Goal: Transaction & Acquisition: Purchase product/service

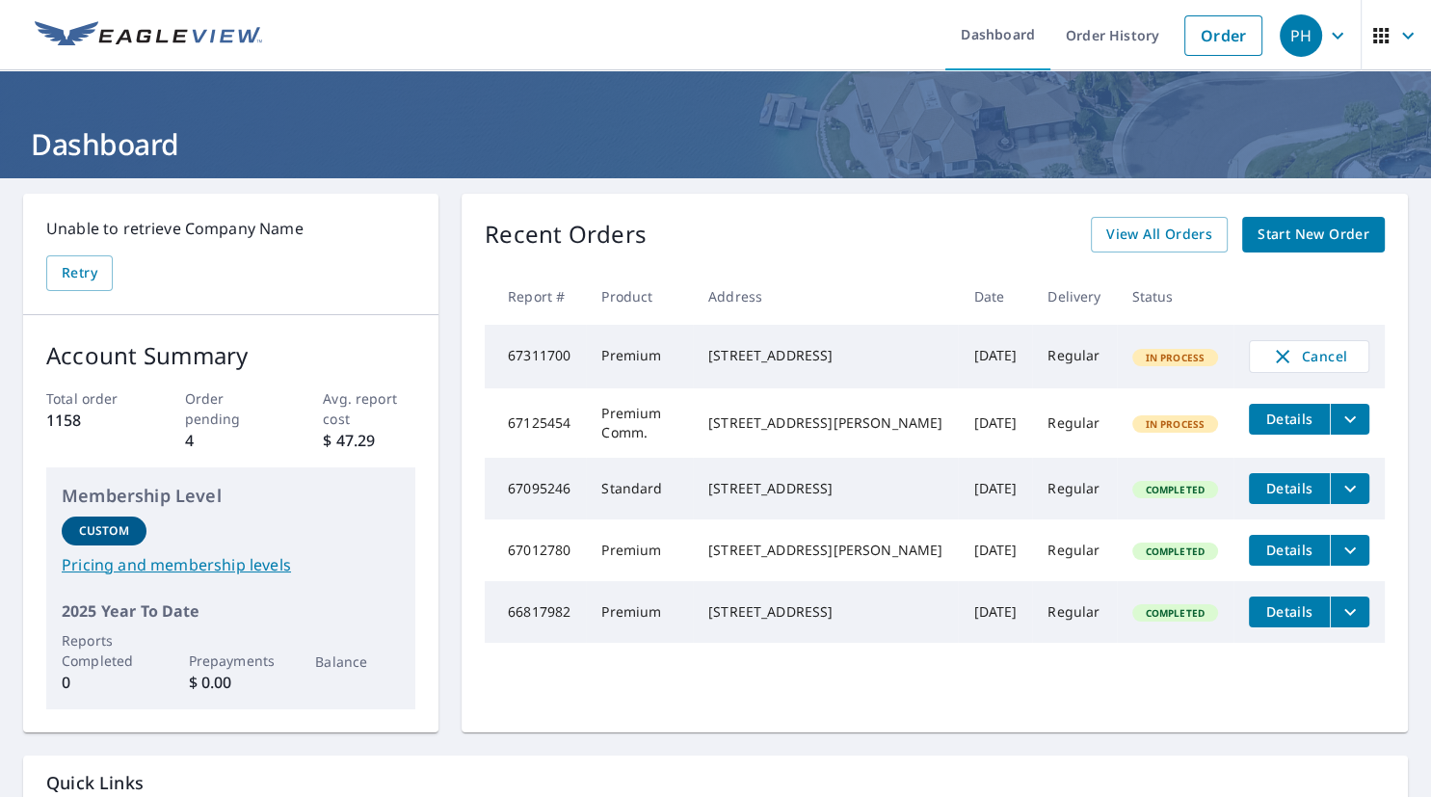
click at [1295, 428] on span "Details" at bounding box center [1289, 419] width 58 height 18
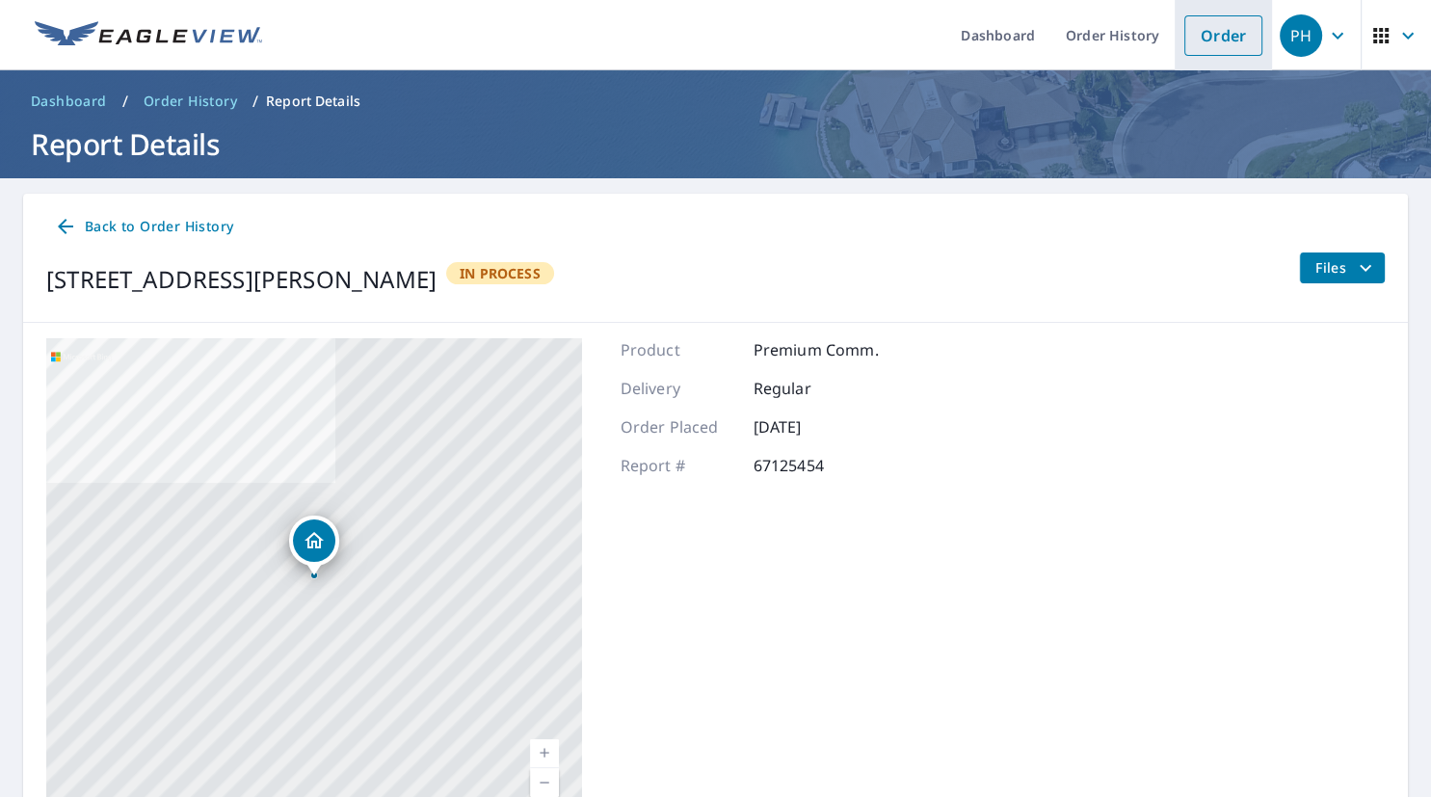
click at [1224, 37] on link "Order" at bounding box center [1223, 35] width 78 height 40
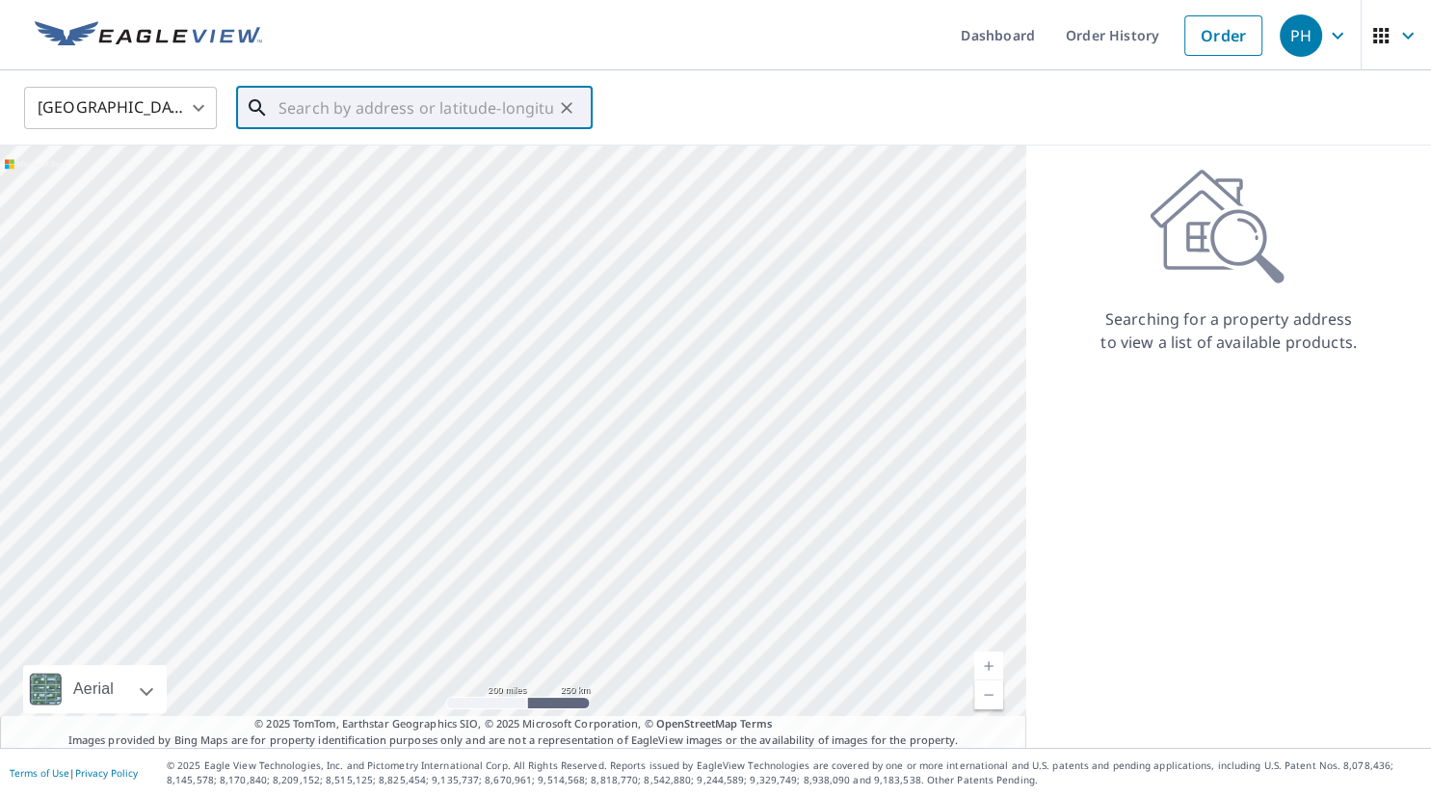
click at [288, 106] on input "text" at bounding box center [415, 108] width 275 height 54
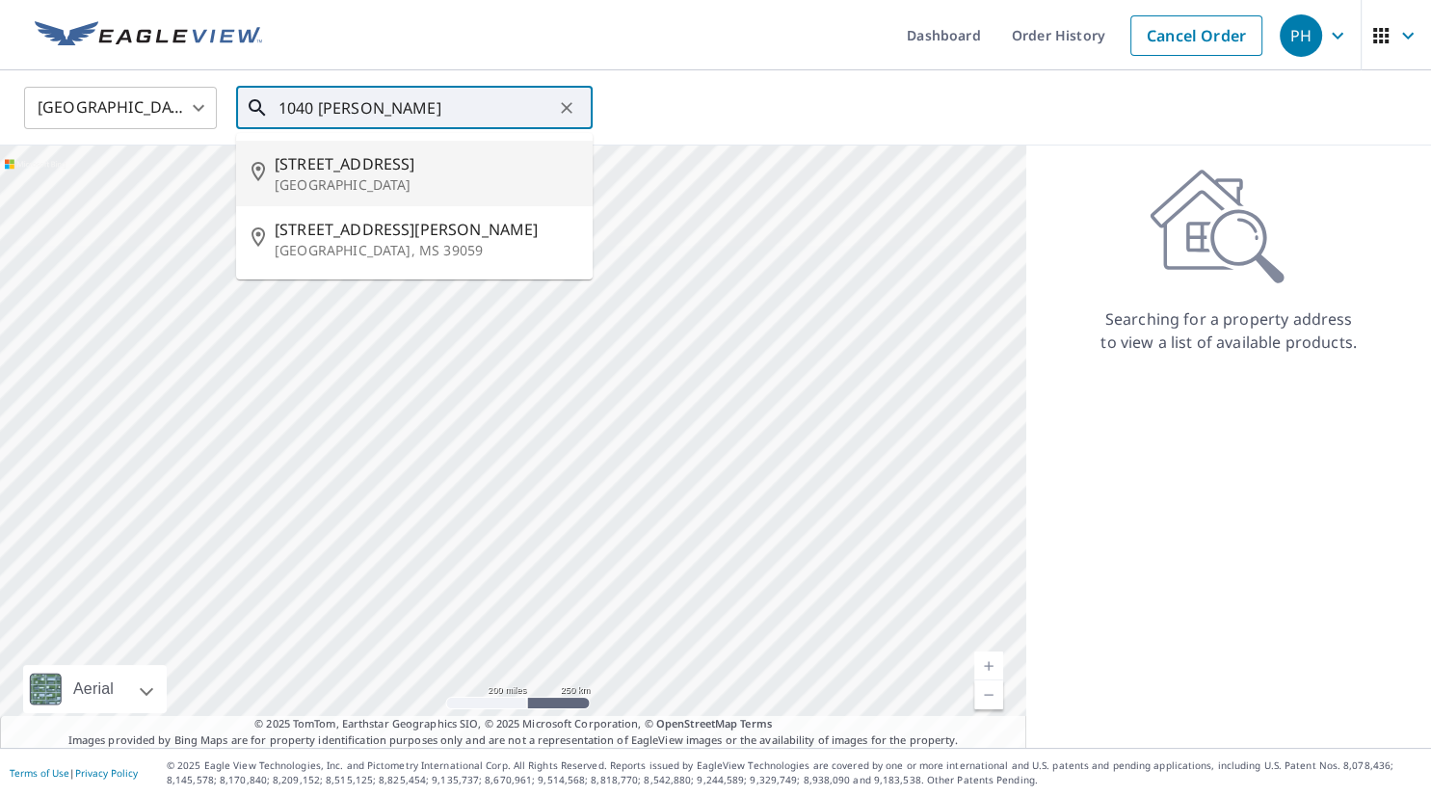
click at [360, 169] on span "[STREET_ADDRESS]" at bounding box center [426, 163] width 303 height 23
type input "[STREET_ADDRESS]"
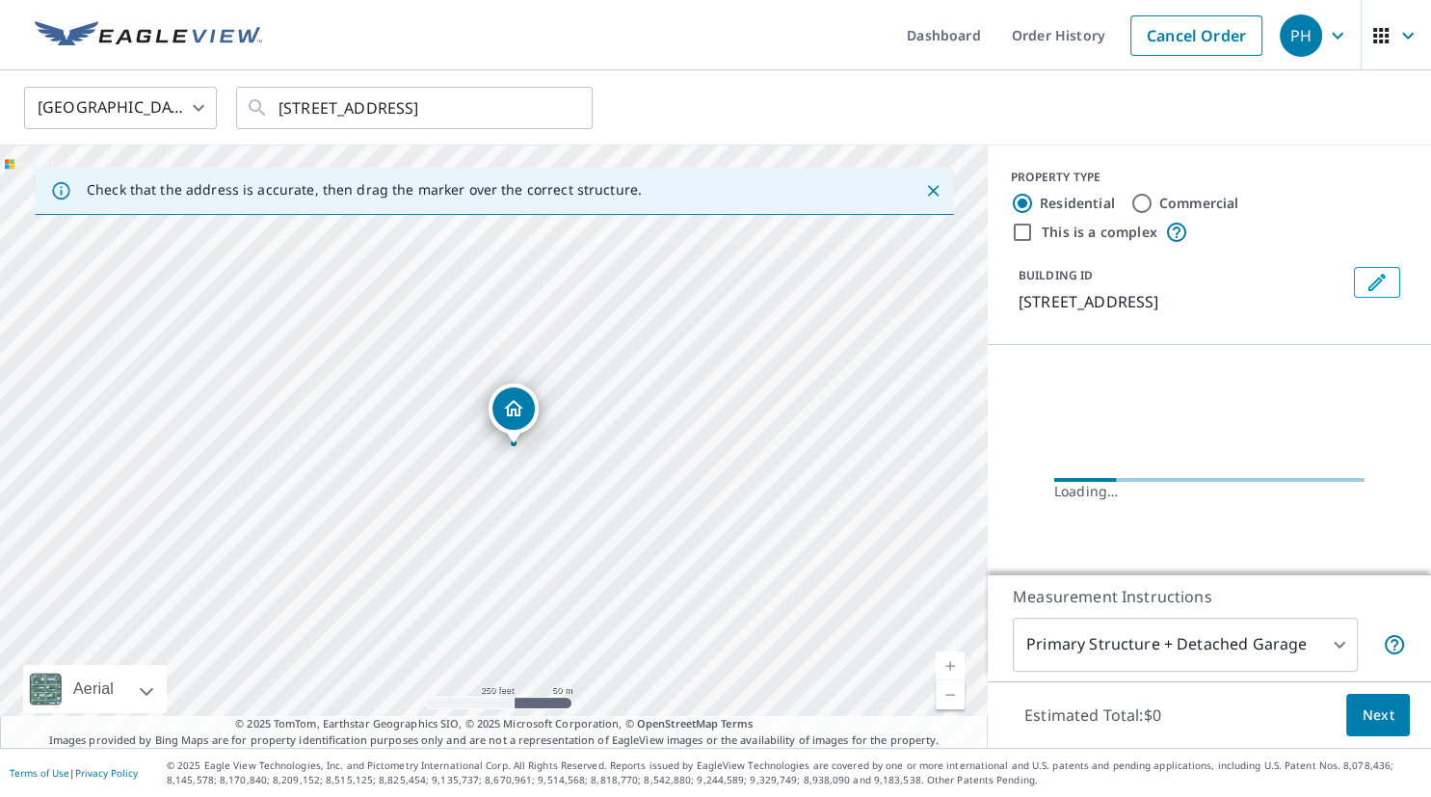
click at [956, 663] on link "Current Level 17, Zoom In" at bounding box center [950, 665] width 29 height 29
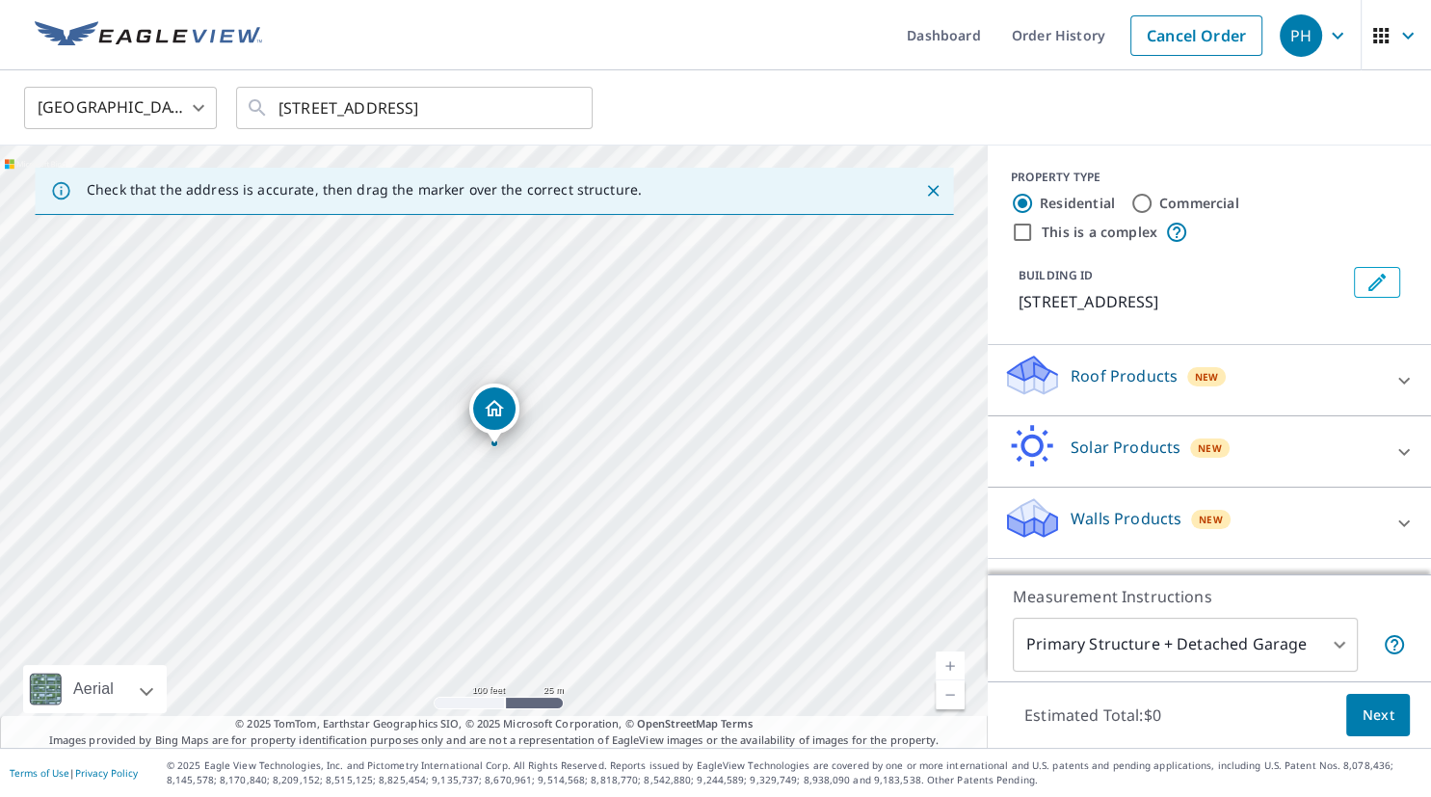
click at [958, 663] on link "Current Level 18, Zoom In" at bounding box center [950, 665] width 29 height 29
click at [945, 701] on link "Current Level 19, Zoom Out" at bounding box center [950, 694] width 29 height 29
drag, startPoint x: 499, startPoint y: 411, endPoint x: 484, endPoint y: 410, distance: 15.5
click at [484, 410] on div "[STREET_ADDRESS]" at bounding box center [494, 447] width 988 height 602
click at [956, 667] on link "Current Level 18, Zoom In" at bounding box center [950, 665] width 29 height 29
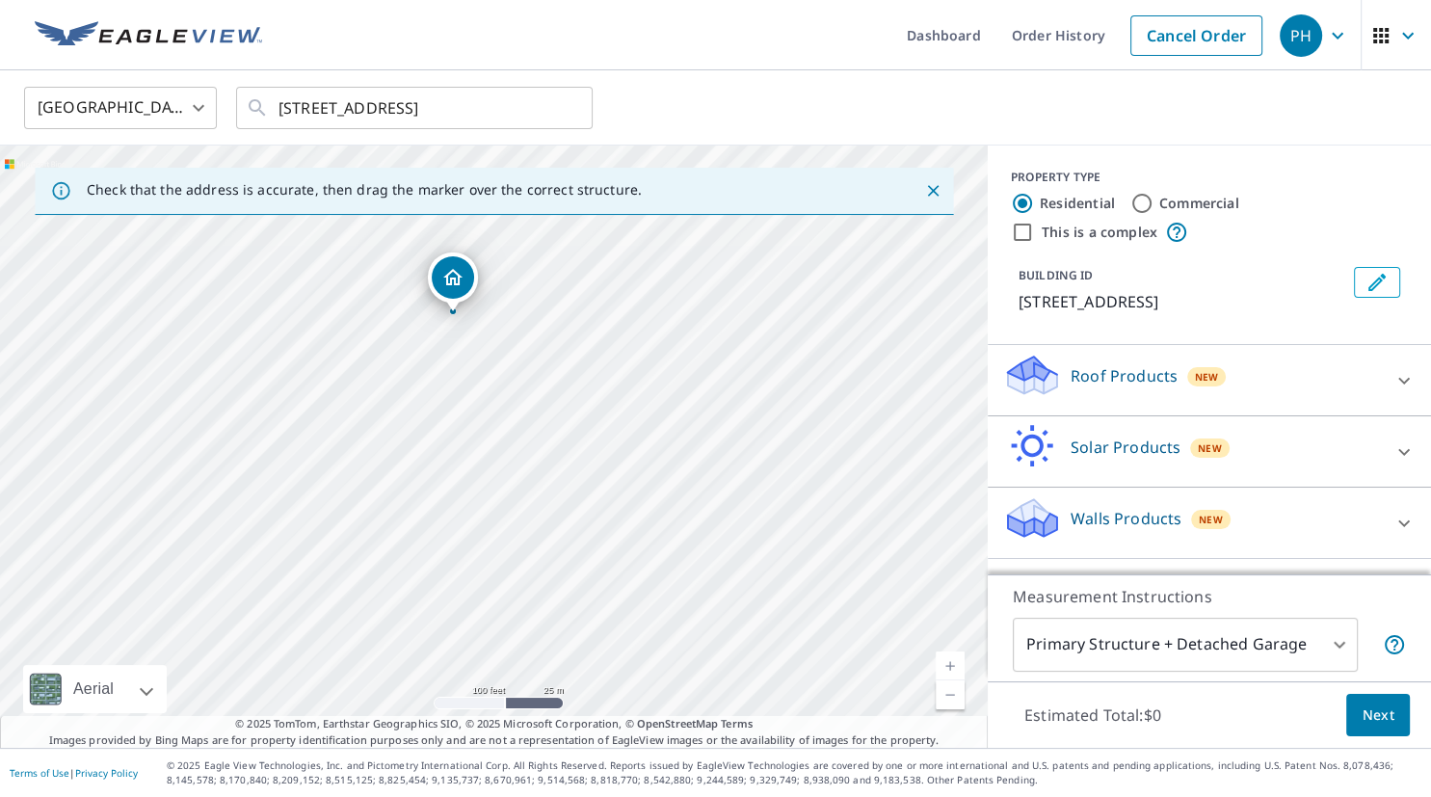
click at [956, 667] on link "Current Level 18, Zoom In" at bounding box center [950, 665] width 29 height 29
drag, startPoint x: 546, startPoint y: 412, endPoint x: 545, endPoint y: 550, distance: 137.8
click at [545, 550] on div "[STREET_ADDRESS]" at bounding box center [494, 447] width 988 height 602
click at [500, 363] on div "[STREET_ADDRESS]" at bounding box center [494, 447] width 988 height 602
click at [1369, 711] on span "Next" at bounding box center [1378, 715] width 33 height 24
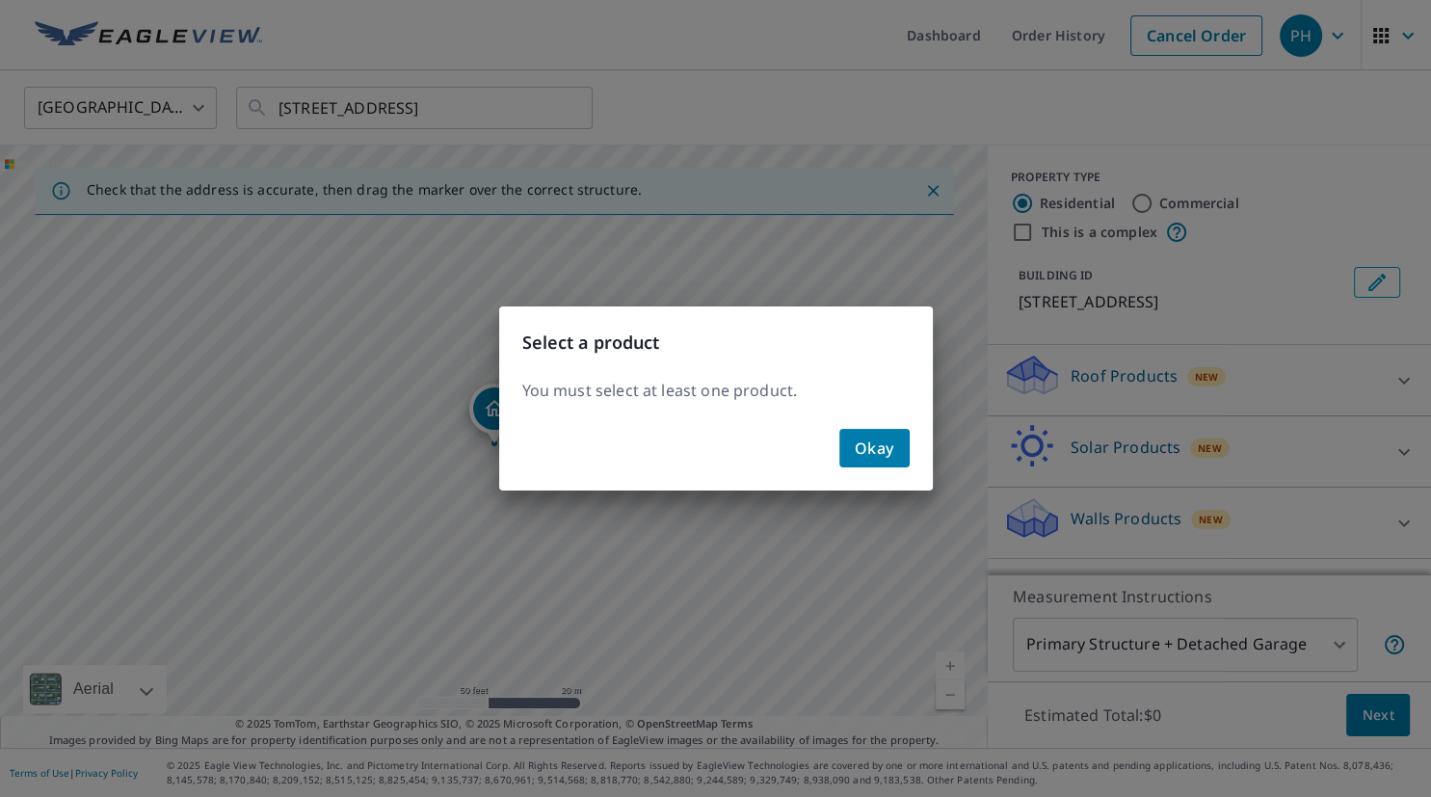
click at [1088, 373] on div "Select a product You must select at least one product. Okay" at bounding box center [715, 398] width 1431 height 797
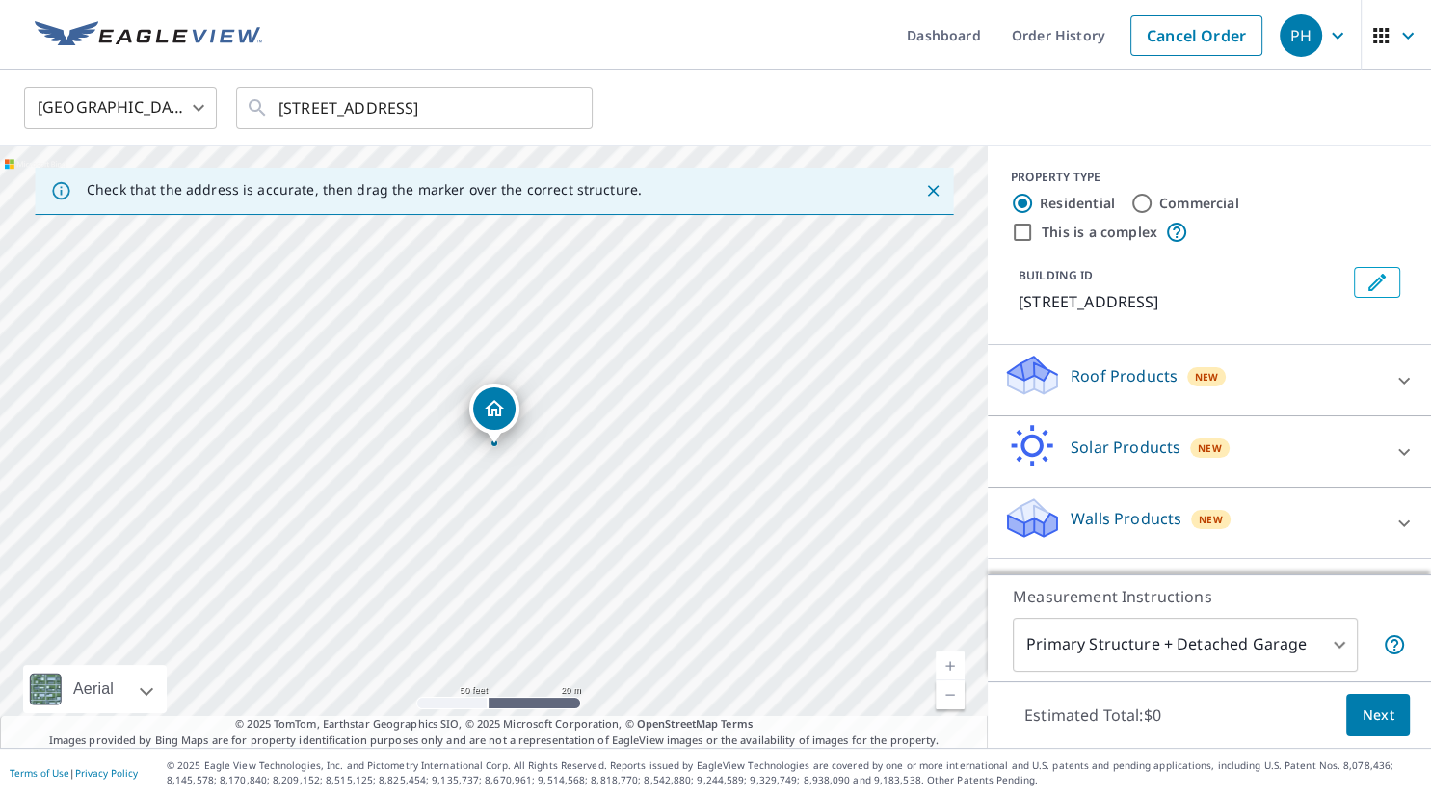
click at [1062, 381] on div "Roof Products New" at bounding box center [1192, 380] width 378 height 55
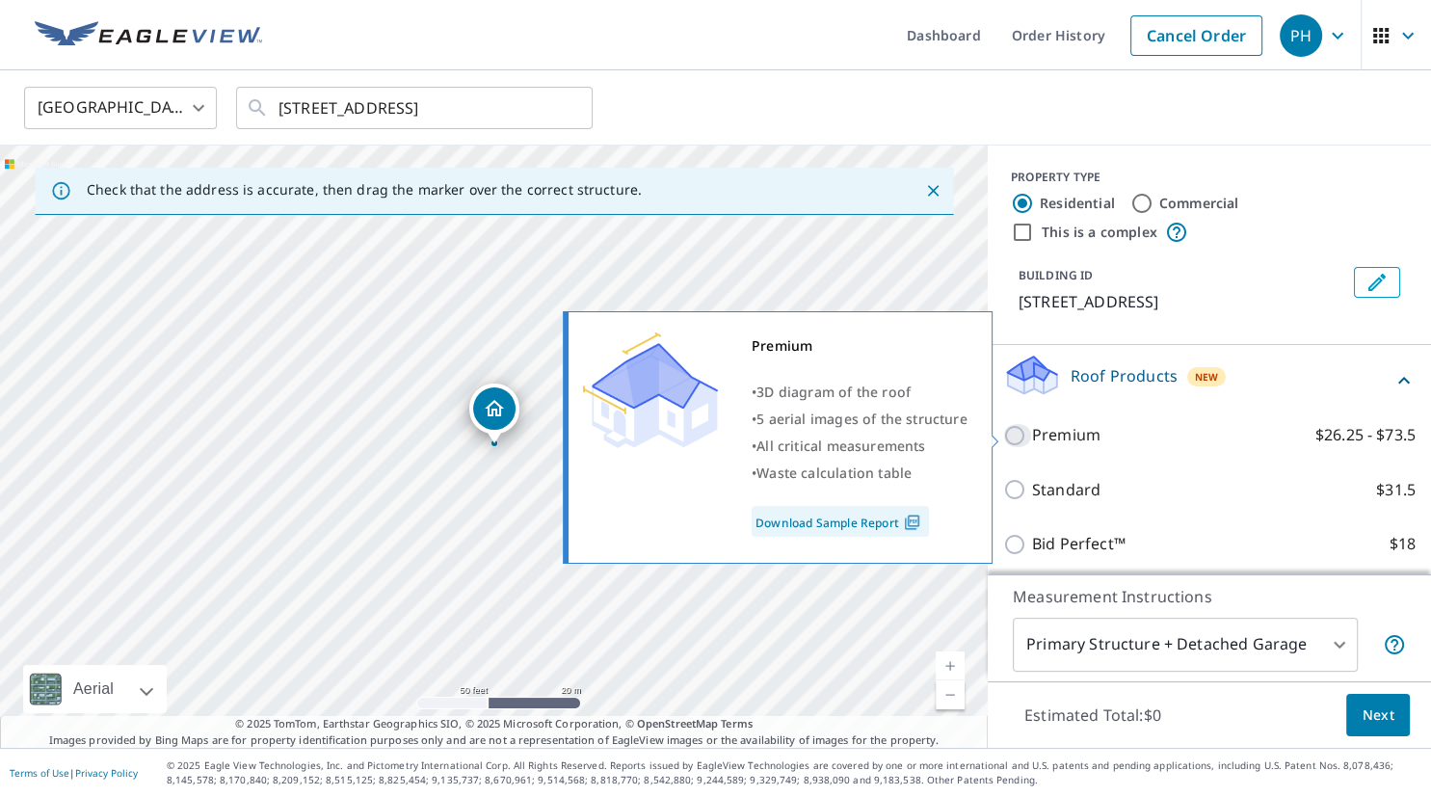
click at [1017, 436] on input "Premium $26.25 - $73.5" at bounding box center [1017, 435] width 29 height 23
checkbox input "true"
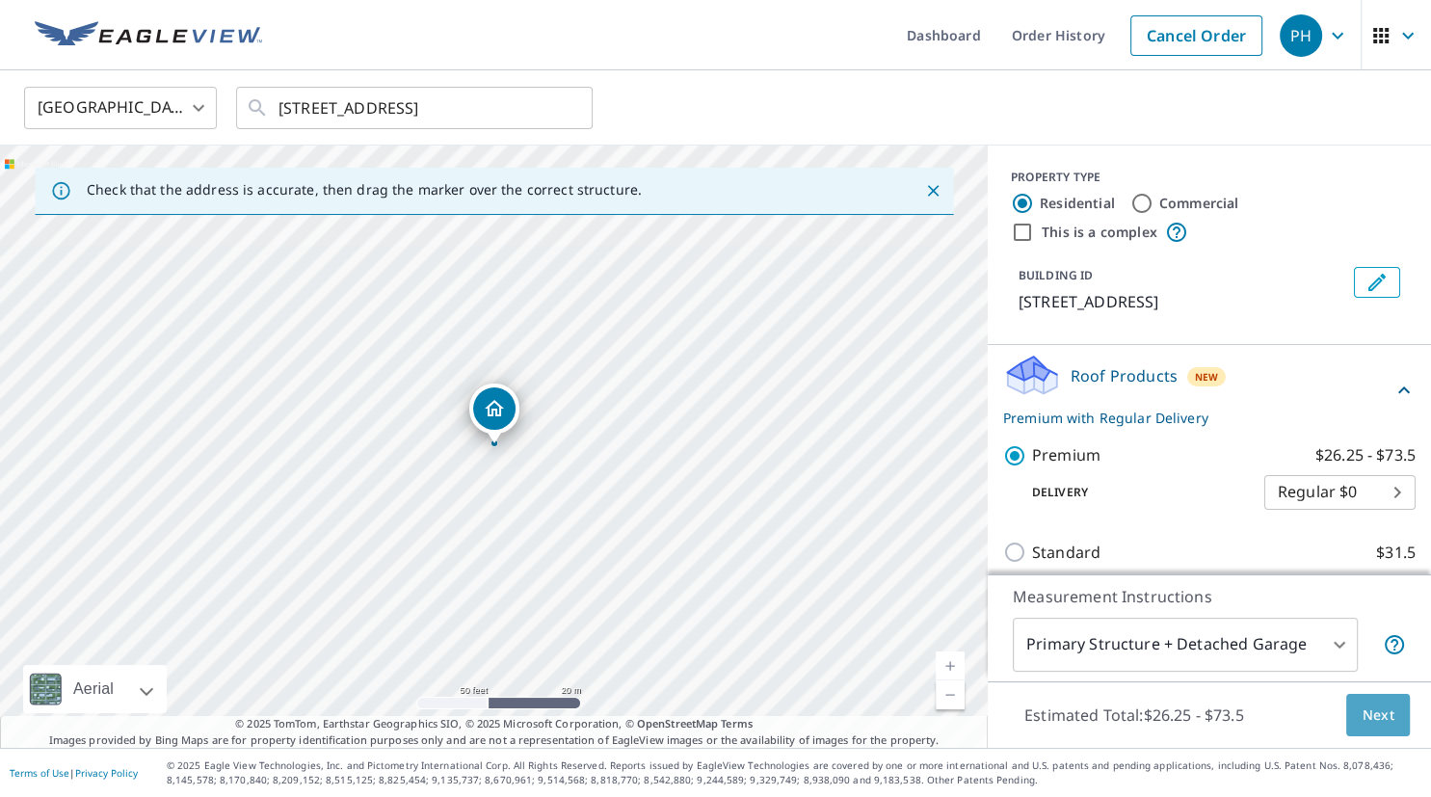
click at [1374, 712] on span "Next" at bounding box center [1378, 715] width 33 height 24
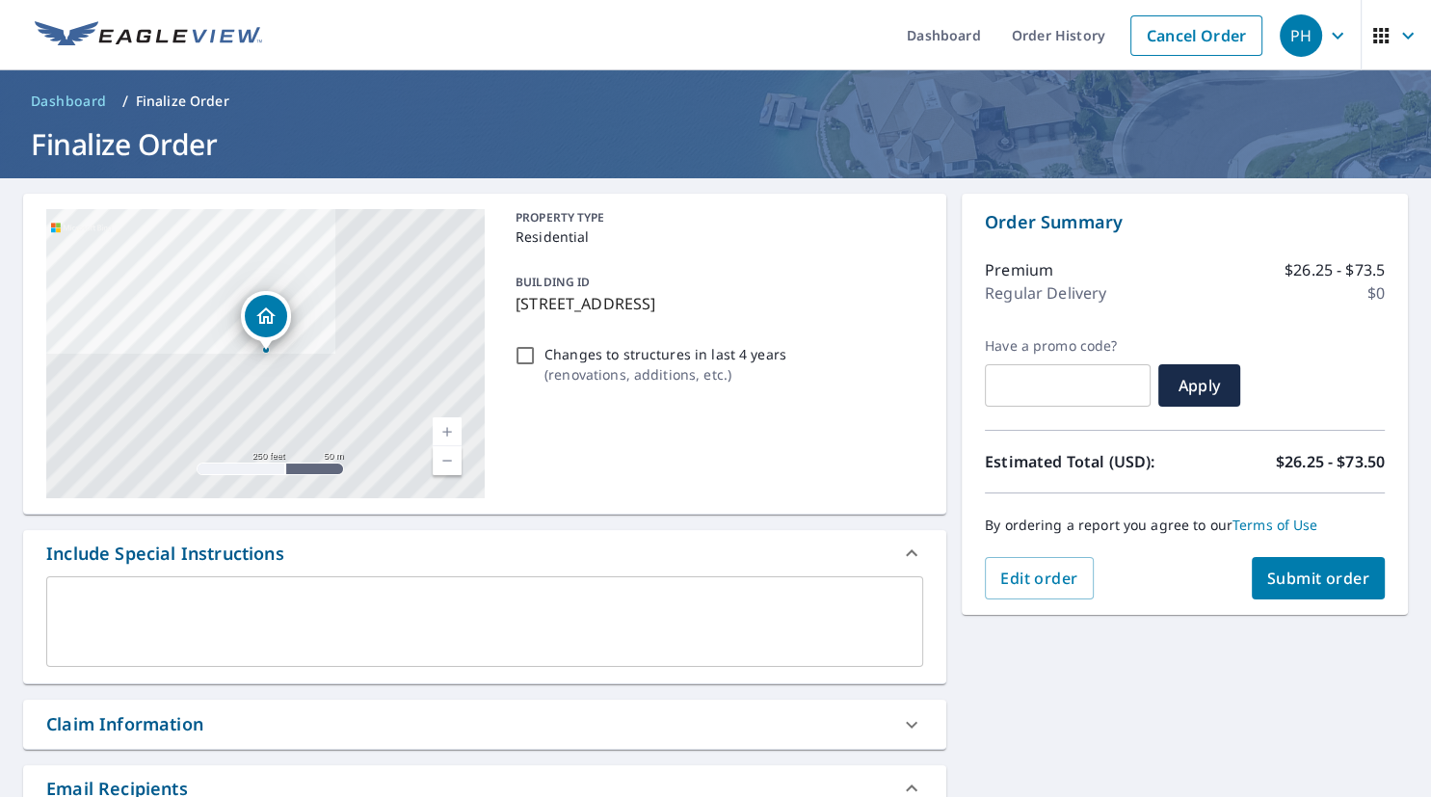
click at [1311, 582] on span "Submit order" at bounding box center [1318, 578] width 103 height 21
